Goal: Information Seeking & Learning: Find specific fact

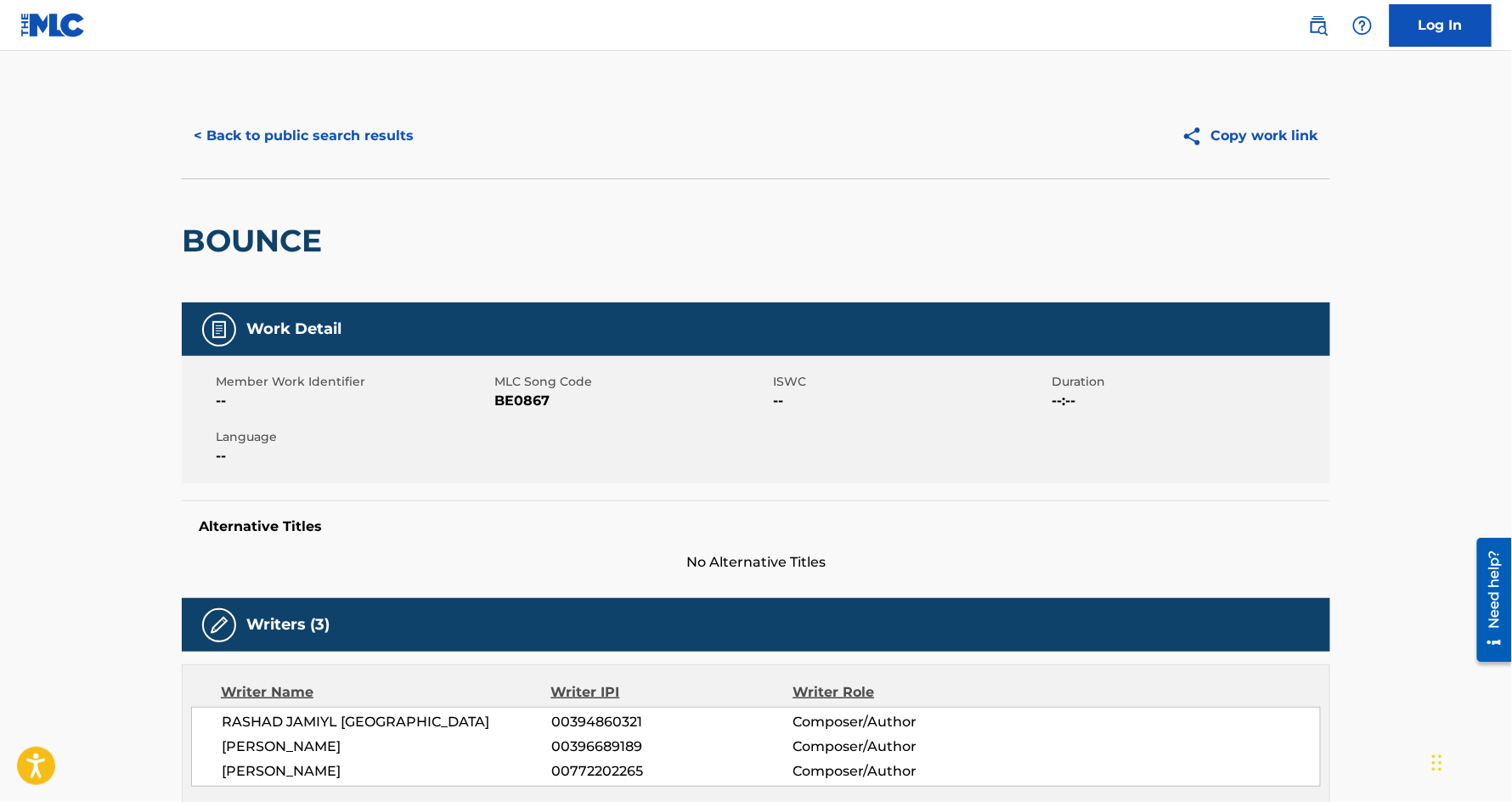
click at [316, 140] on button "< Back to public search results" at bounding box center [304, 136] width 244 height 43
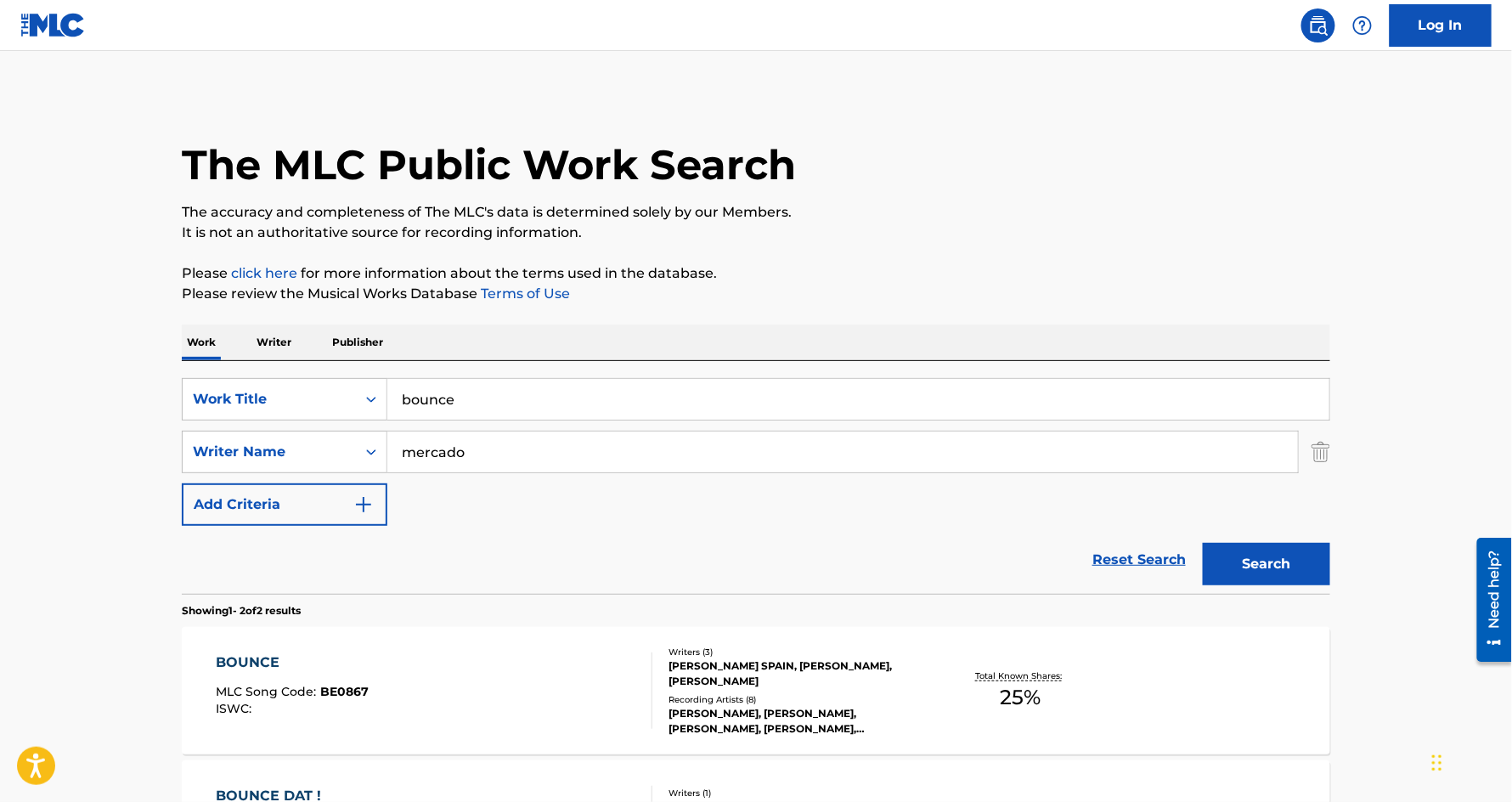
scroll to position [158, 0]
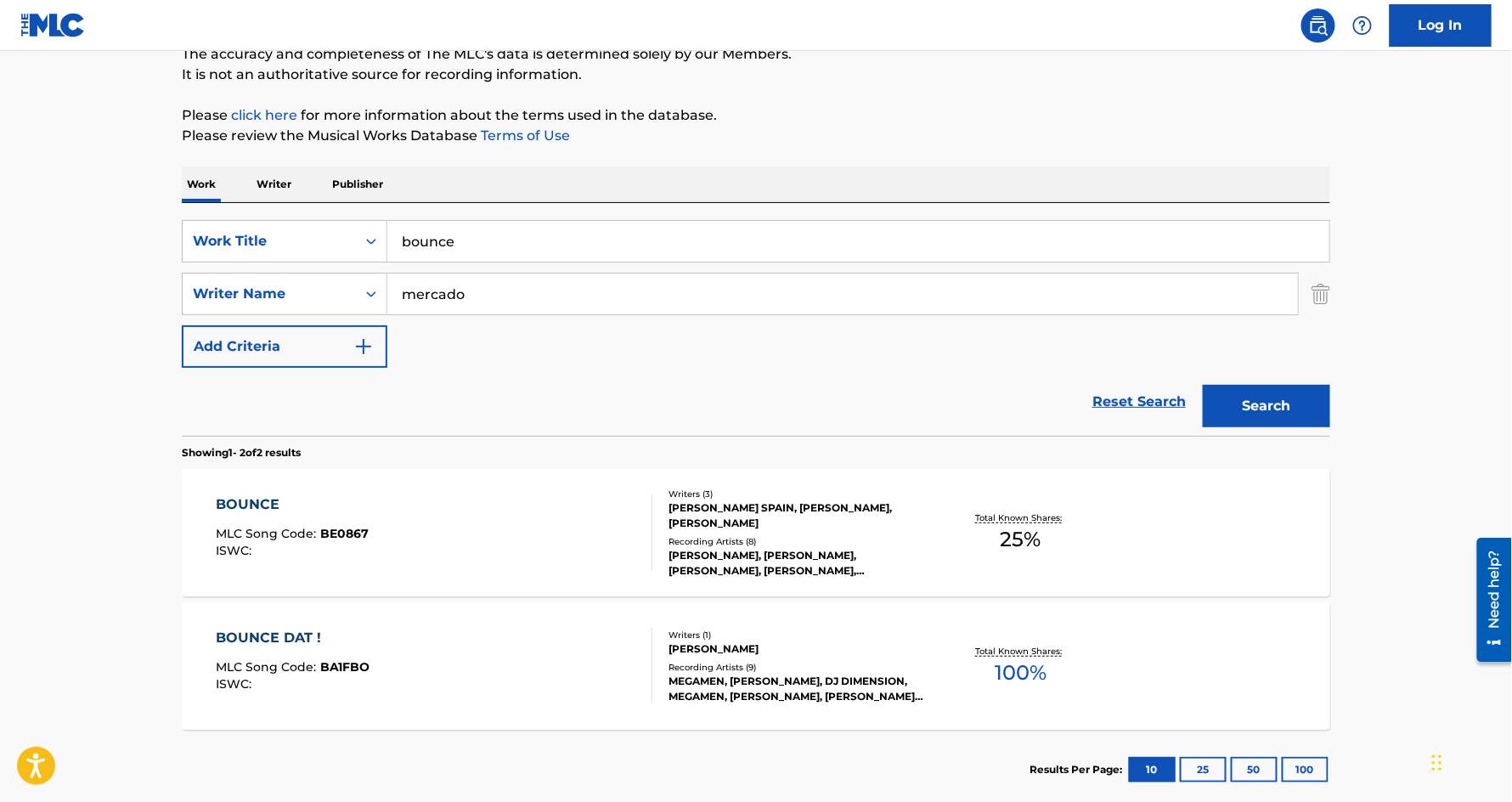
click at [646, 238] on input "bounce" at bounding box center [858, 241] width 943 height 41
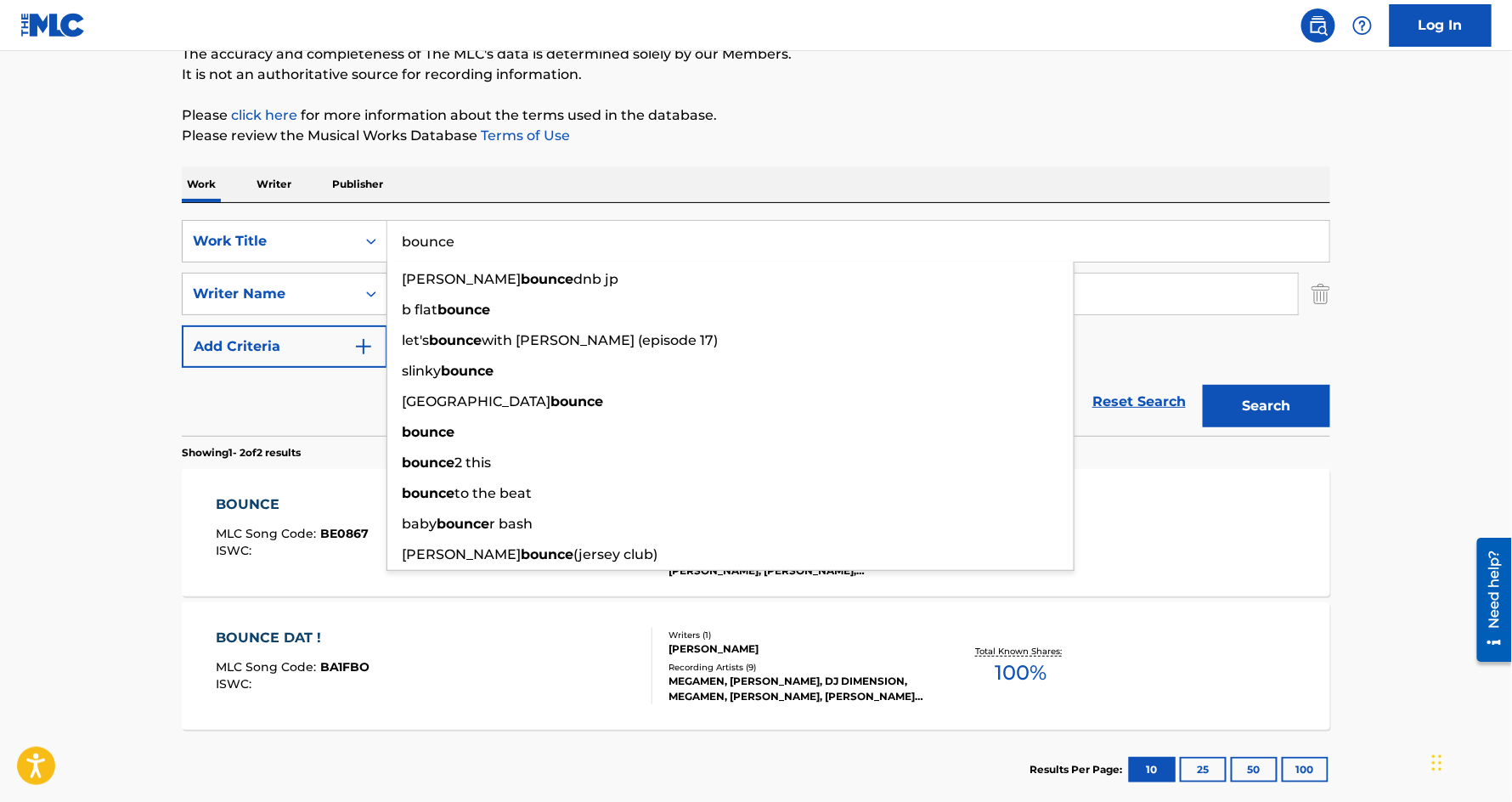
click at [646, 238] on input "bounce" at bounding box center [858, 241] width 943 height 41
paste input "DANGEROUS"
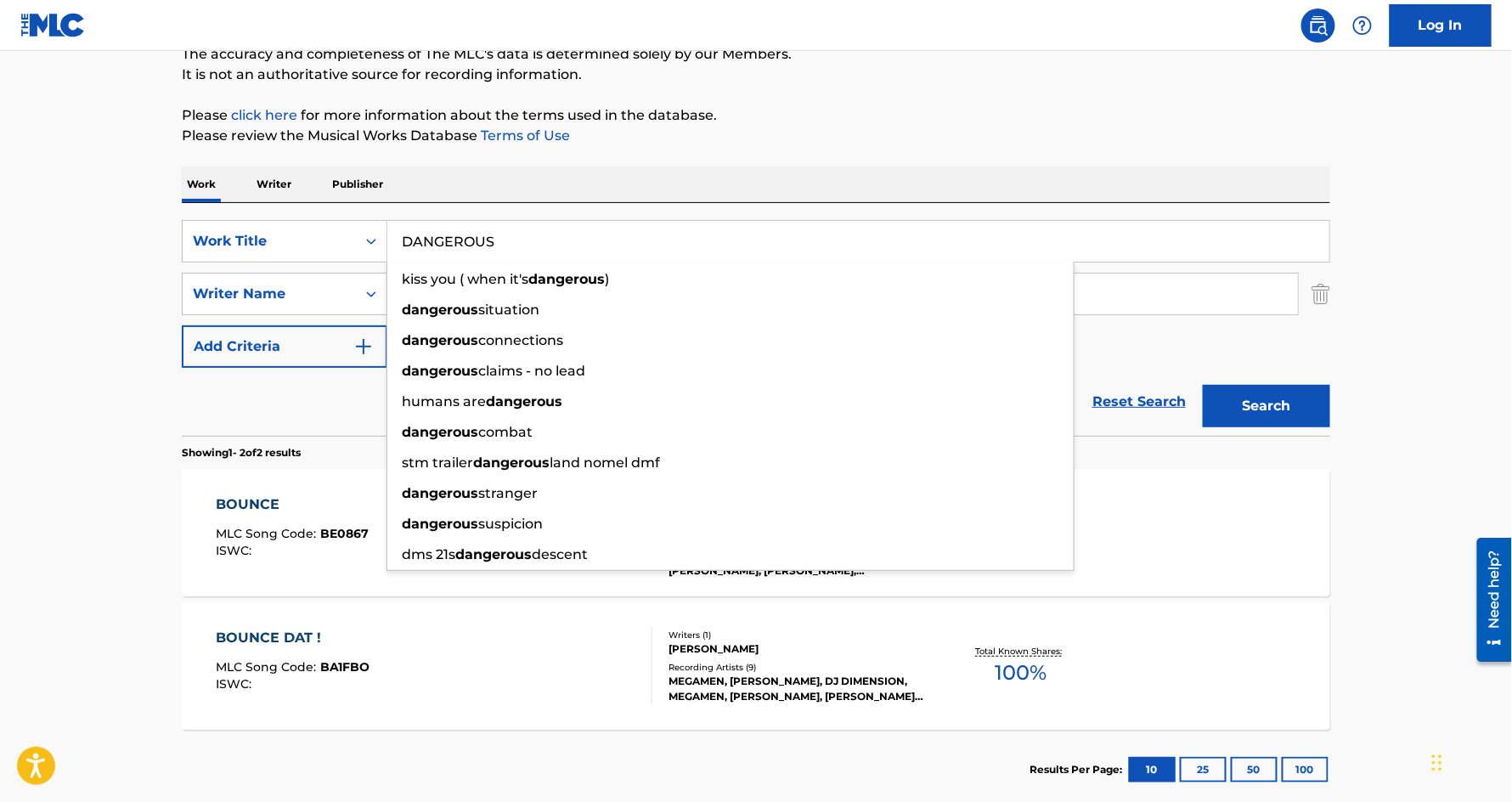
type input "DANGEROUS"
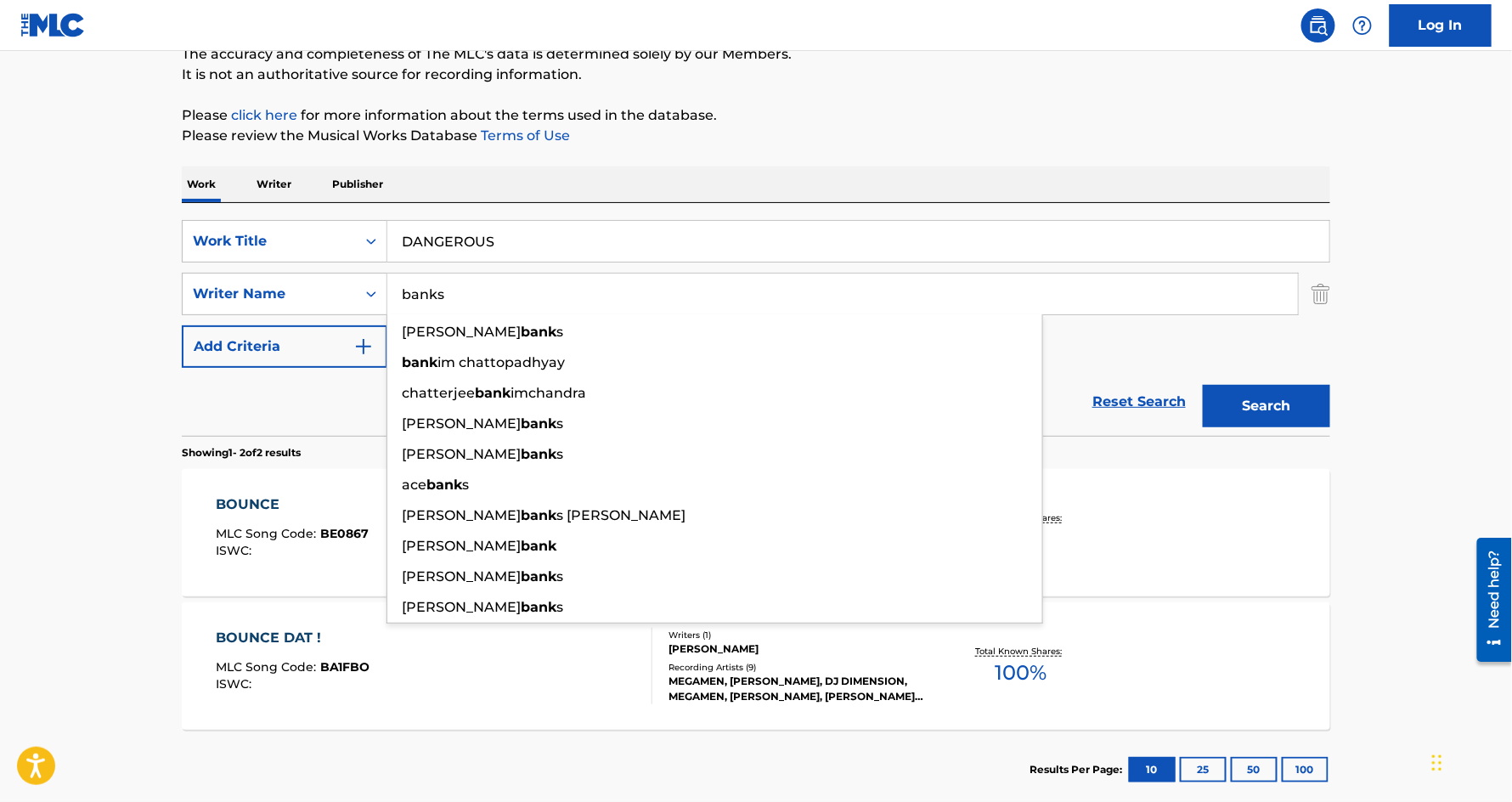
type input "banks"
click at [1203, 384] on button "Search" at bounding box center [1267, 405] width 127 height 43
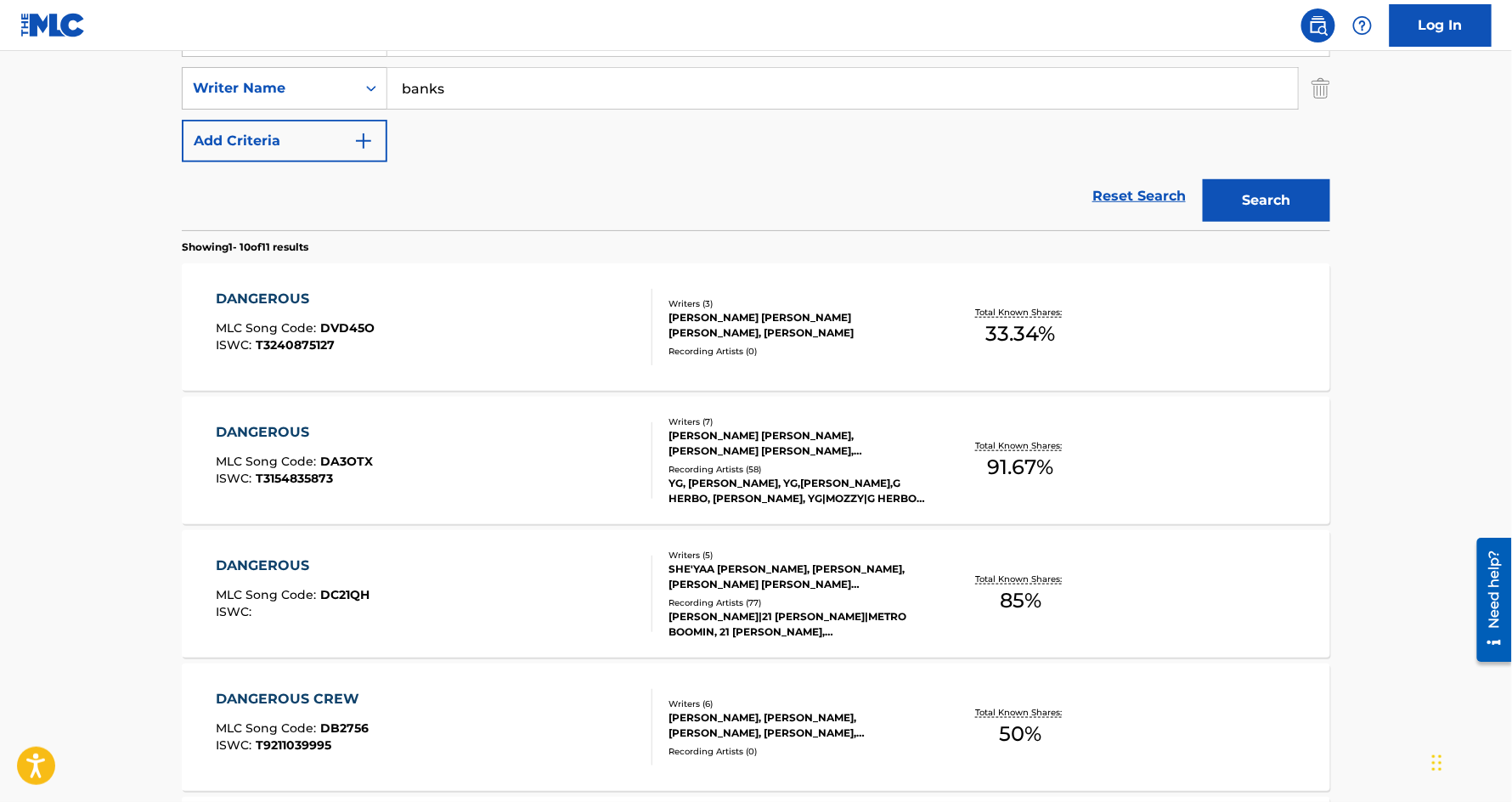
scroll to position [365, 0]
click at [277, 572] on div "DANGEROUS" at bounding box center [293, 563] width 153 height 20
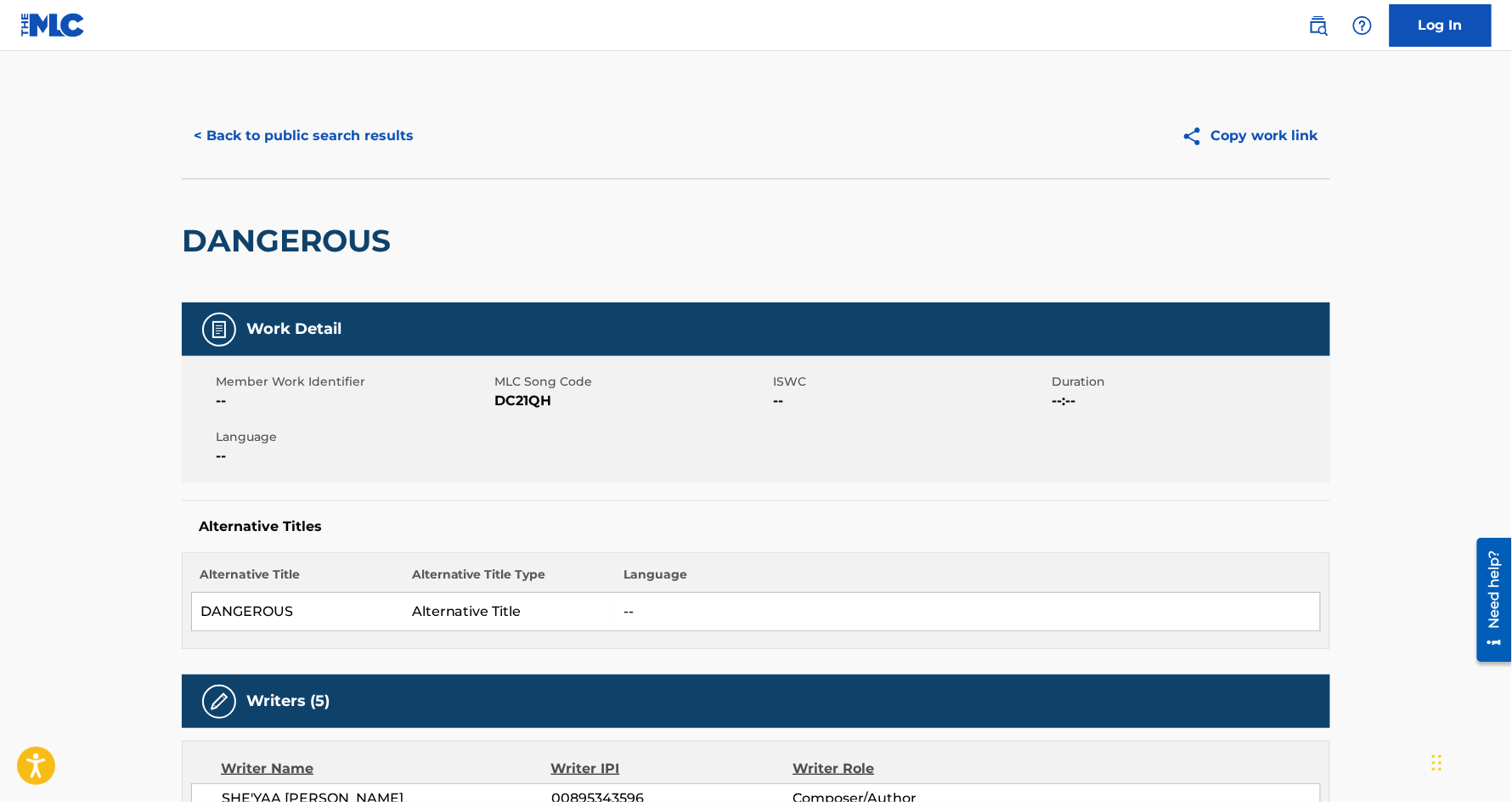
click at [307, 242] on h2 "DANGEROUS" at bounding box center [290, 241] width 217 height 38
copy h2 "DANGEROUS"
